Goal: Check status: Check status

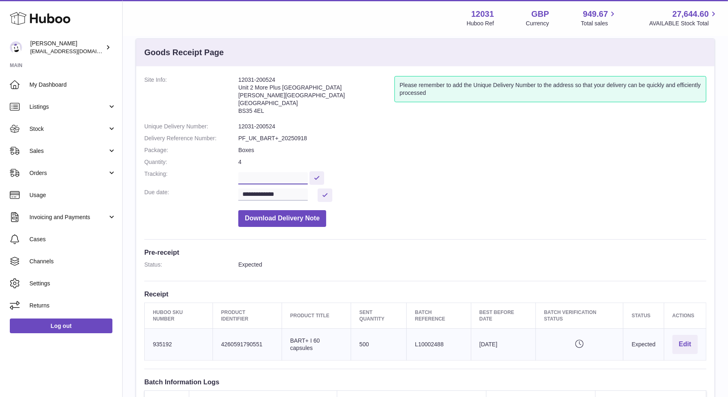
click at [300, 176] on input "text" at bounding box center [272, 178] width 69 height 12
paste input "**********"
type input "**********"
click at [318, 177] on button at bounding box center [319, 177] width 15 height 13
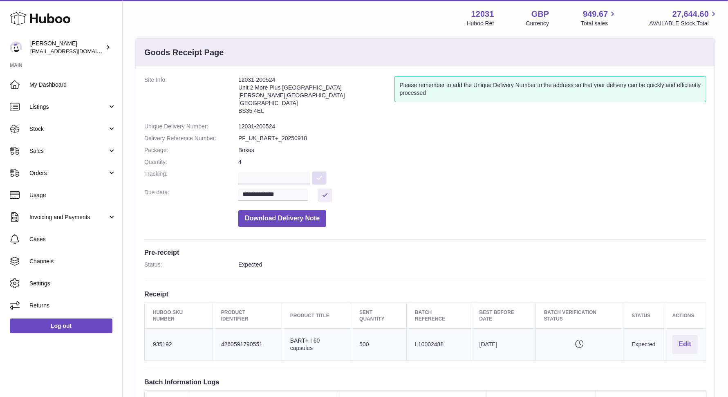
scroll to position [0, 0]
click at [65, 154] on span "Sales" at bounding box center [68, 151] width 78 height 8
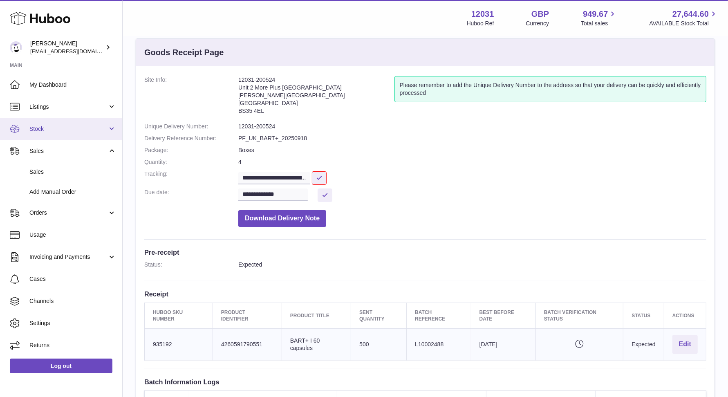
click at [59, 132] on span "Stock" at bounding box center [68, 129] width 78 height 8
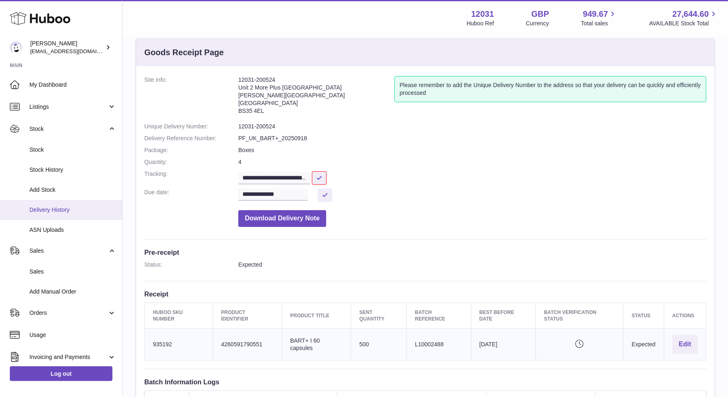
click at [66, 206] on span "Delivery History" at bounding box center [72, 210] width 87 height 8
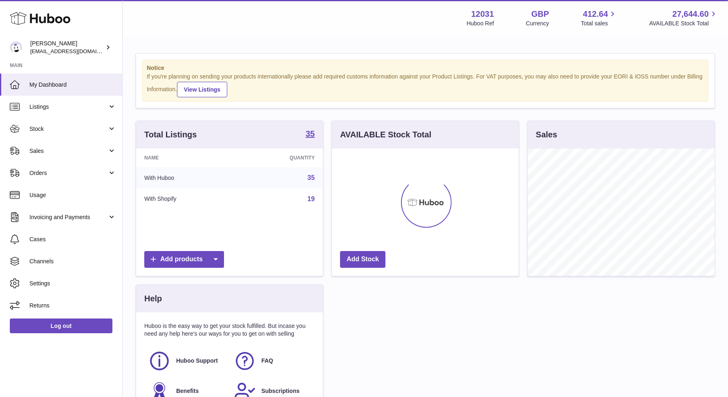
scroll to position [127, 187]
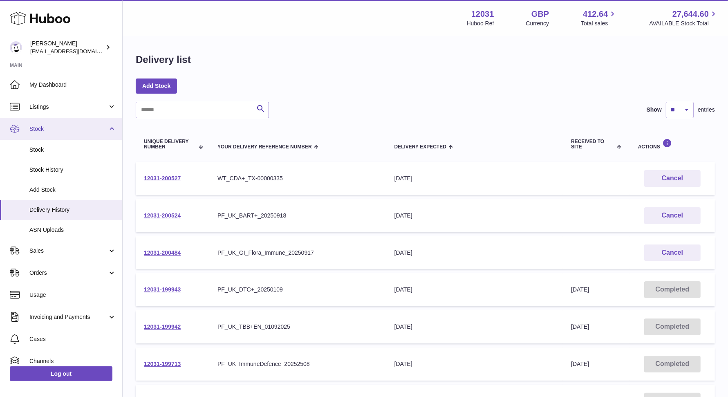
click at [48, 125] on span "Stock" at bounding box center [68, 129] width 78 height 8
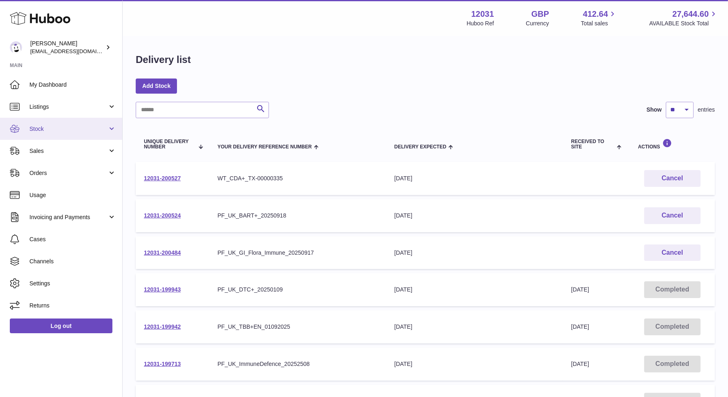
click at [46, 134] on link "Stock" at bounding box center [61, 129] width 122 height 22
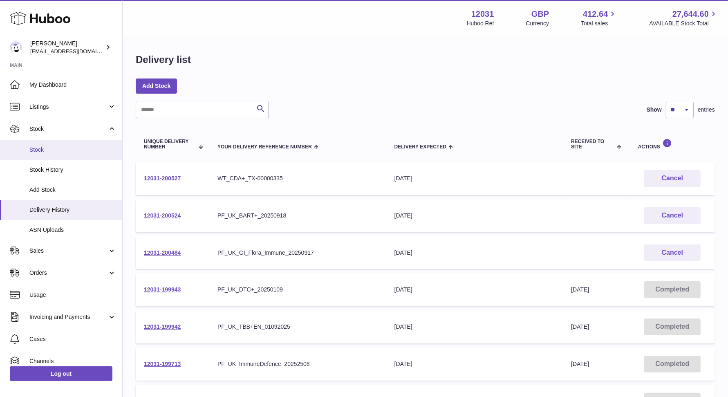
click at [46, 154] on link "Stock" at bounding box center [61, 150] width 122 height 20
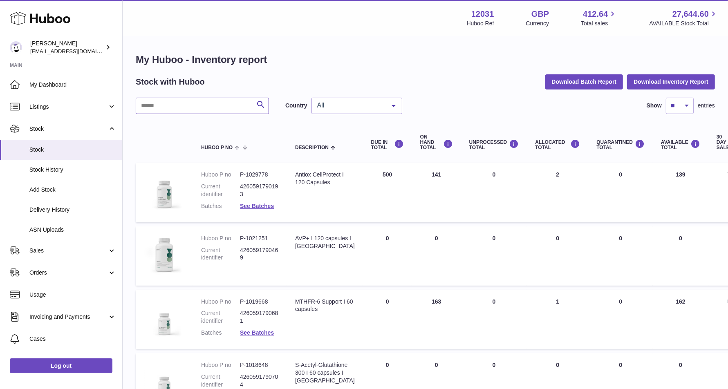
click at [224, 98] on input "text" at bounding box center [202, 106] width 133 height 16
